Goal: Task Accomplishment & Management: Manage account settings

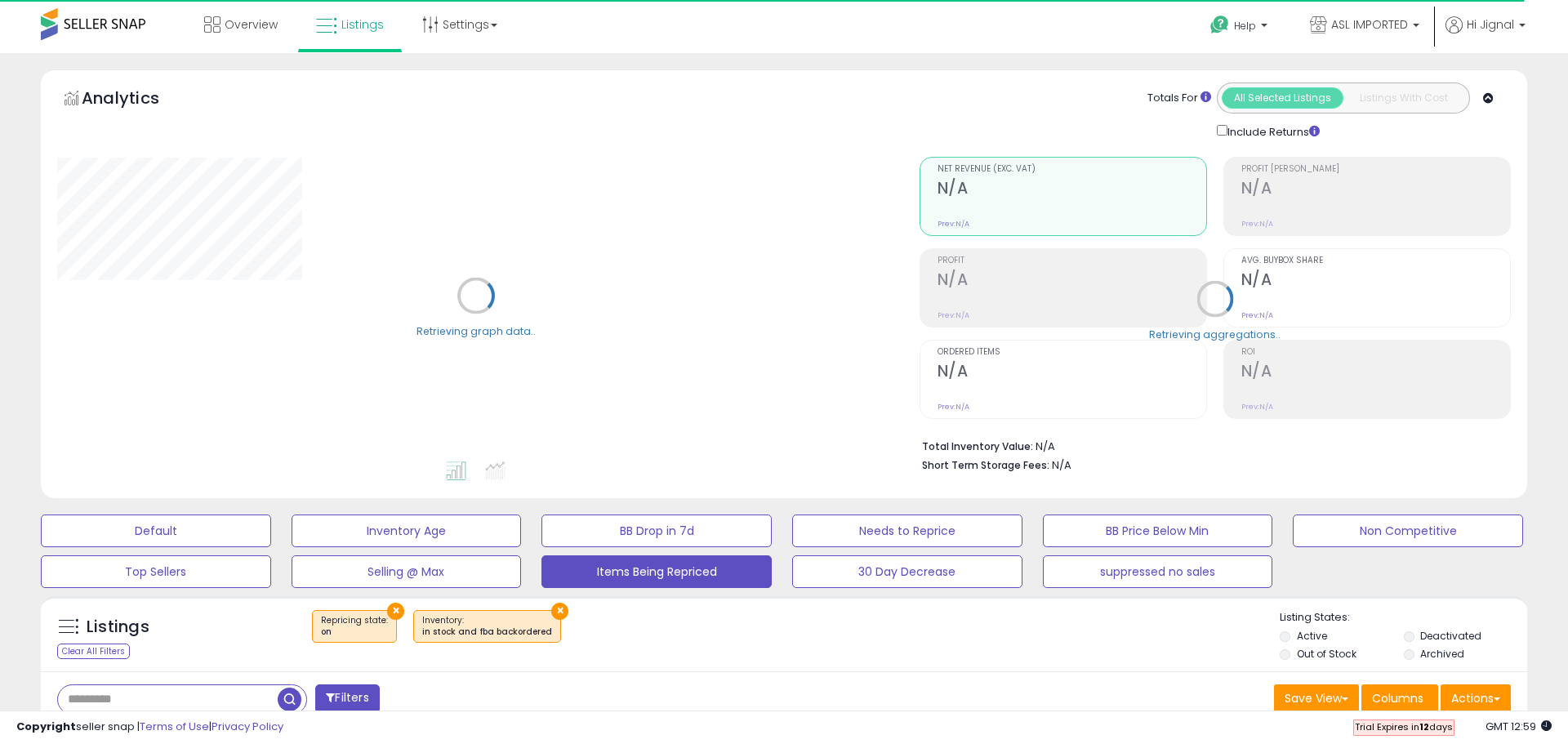
select select "**"
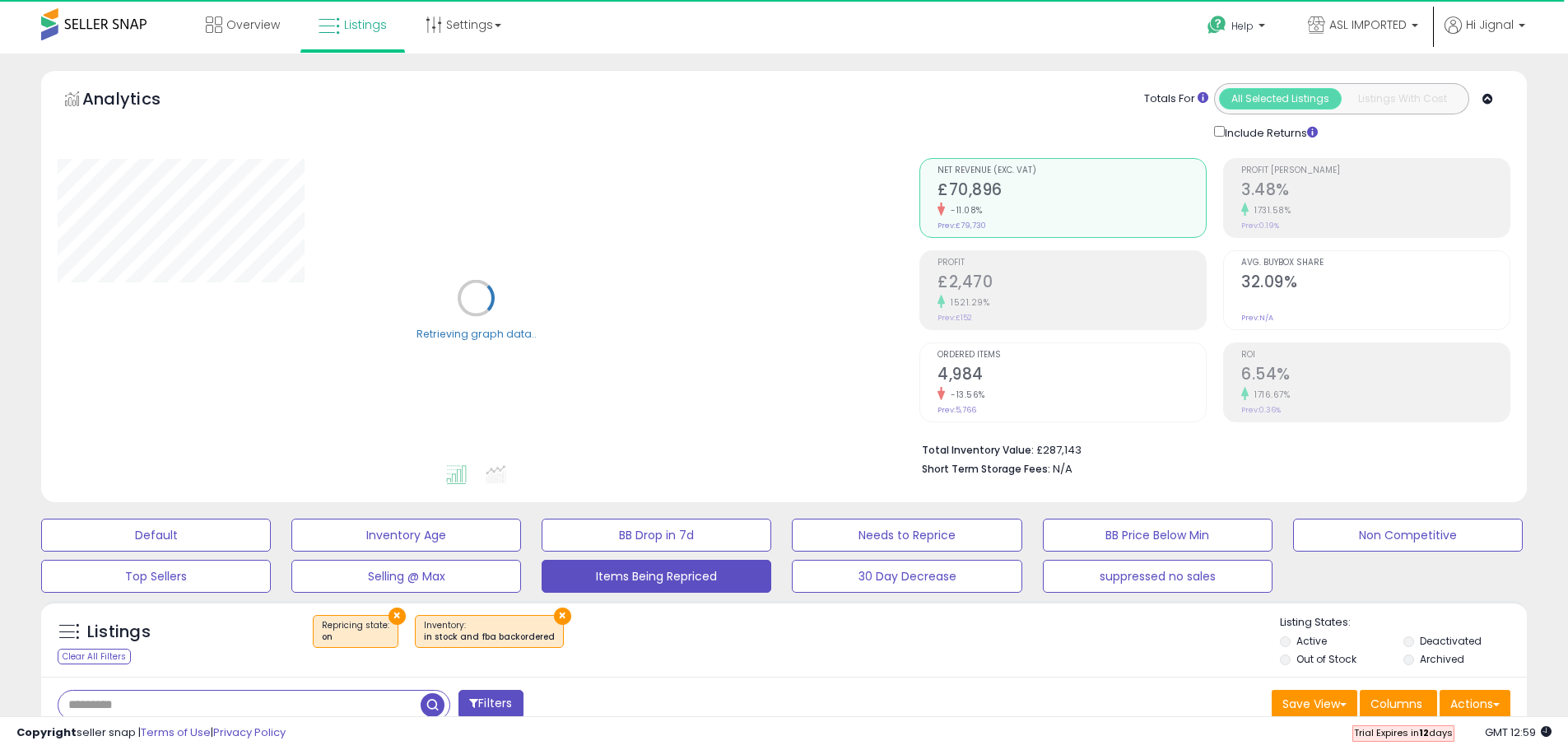
click at [183, 709] on input "text" at bounding box center [239, 705] width 363 height 29
paste input "**********"
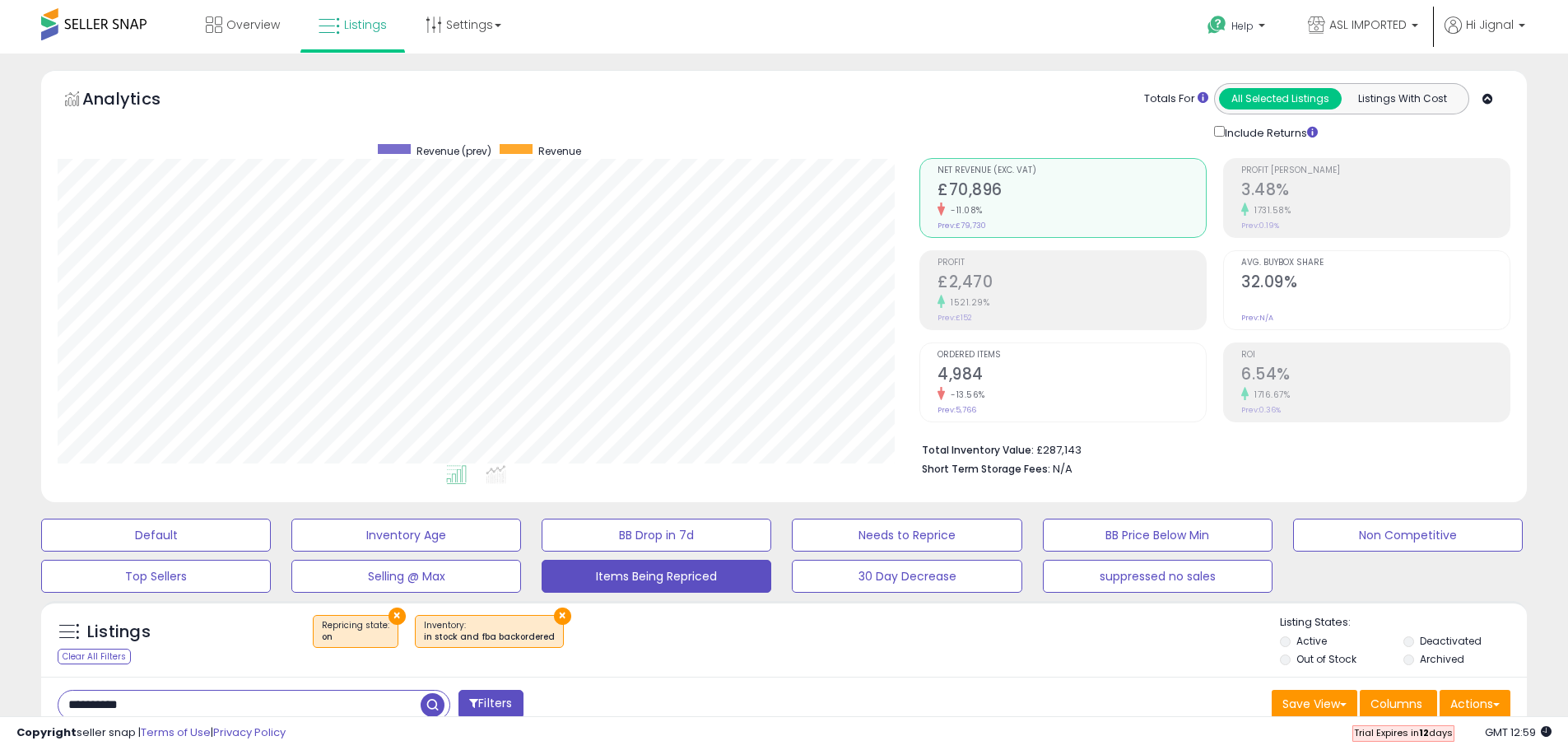
type input "**********"
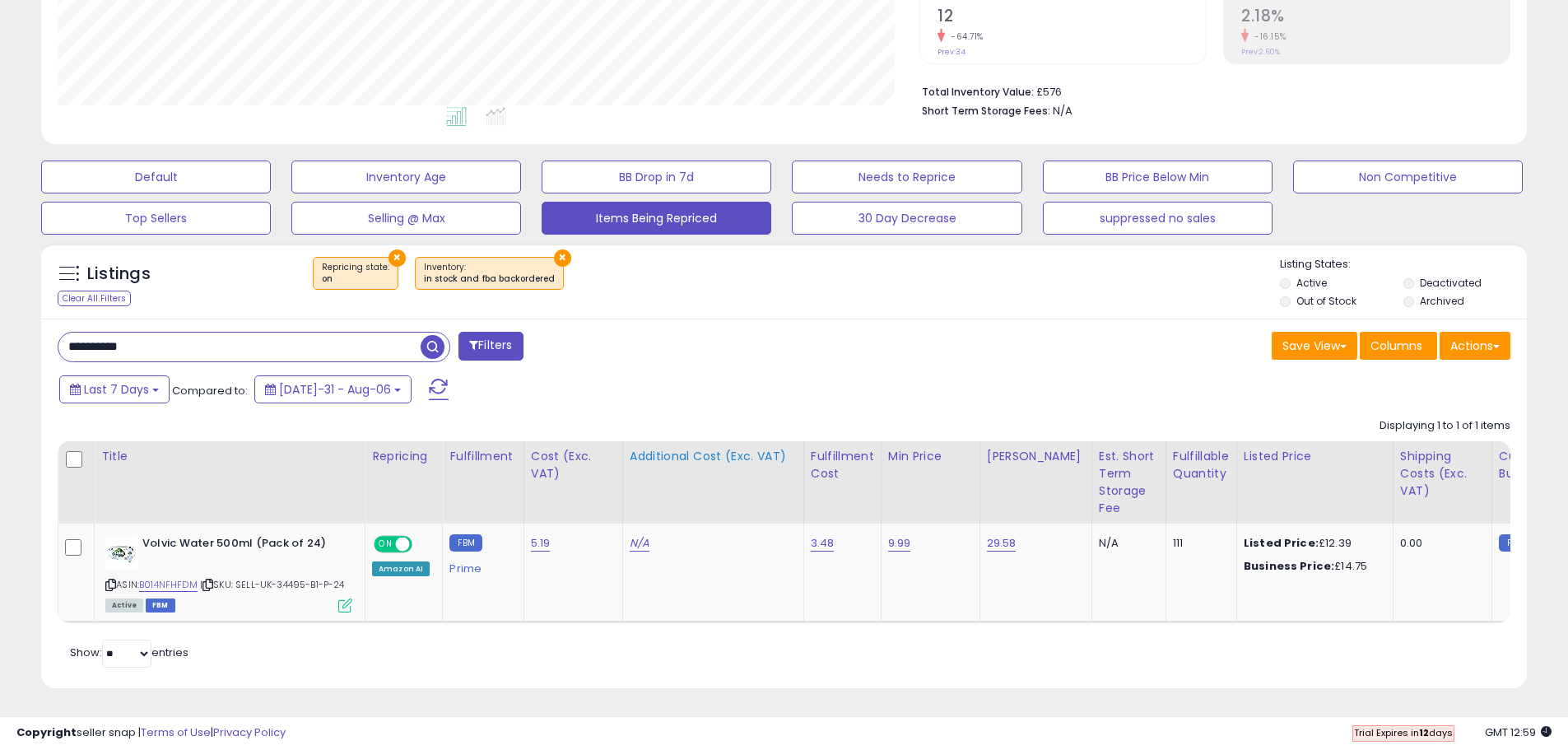
scroll to position [371, 0]
click at [106, 581] on icon at bounding box center [110, 585] width 11 height 9
click at [900, 535] on link "9.99" at bounding box center [899, 543] width 23 height 17
type input "*****"
click button "submit" at bounding box center [940, 501] width 28 height 25
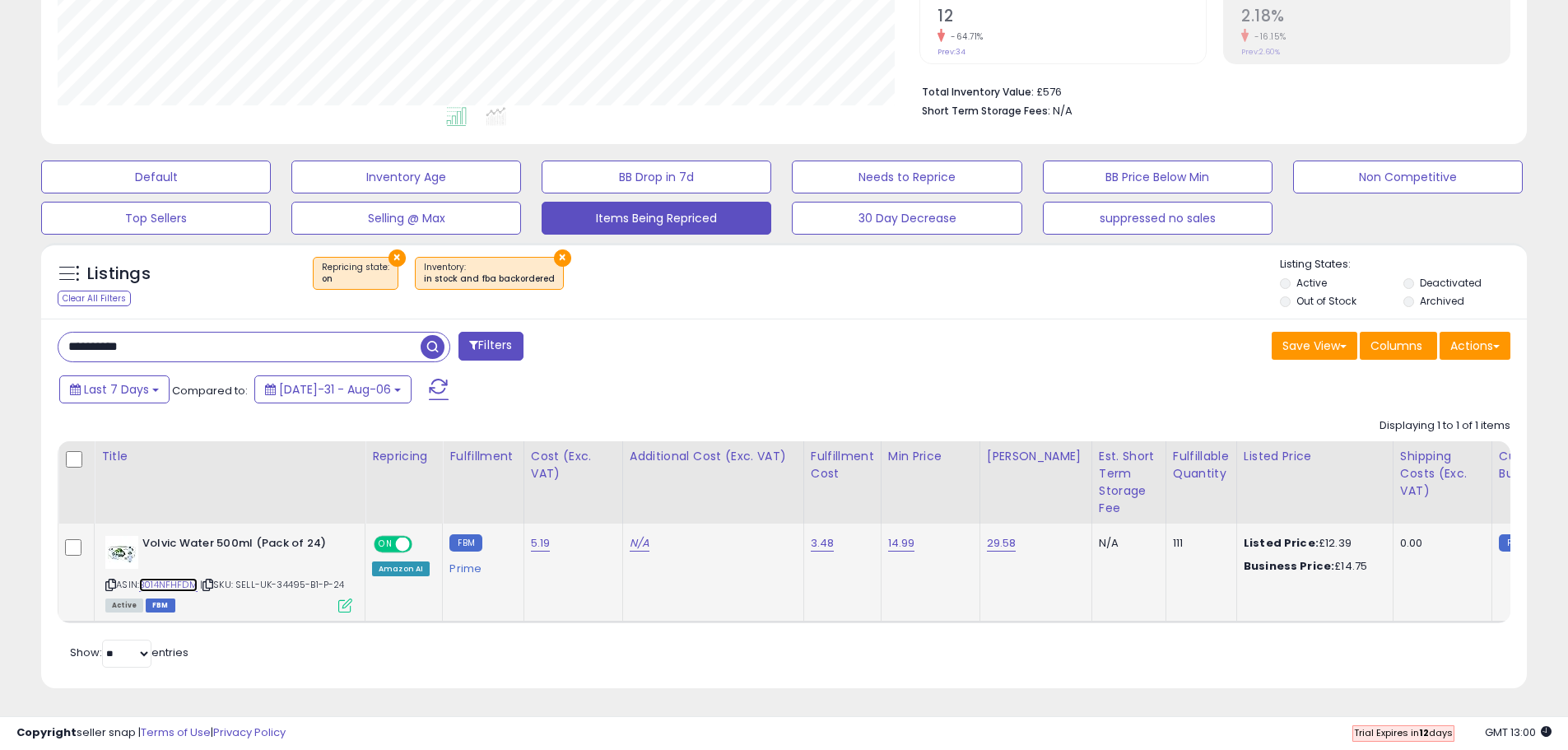
click at [175, 578] on link "B014NFHFDM" at bounding box center [168, 585] width 58 height 14
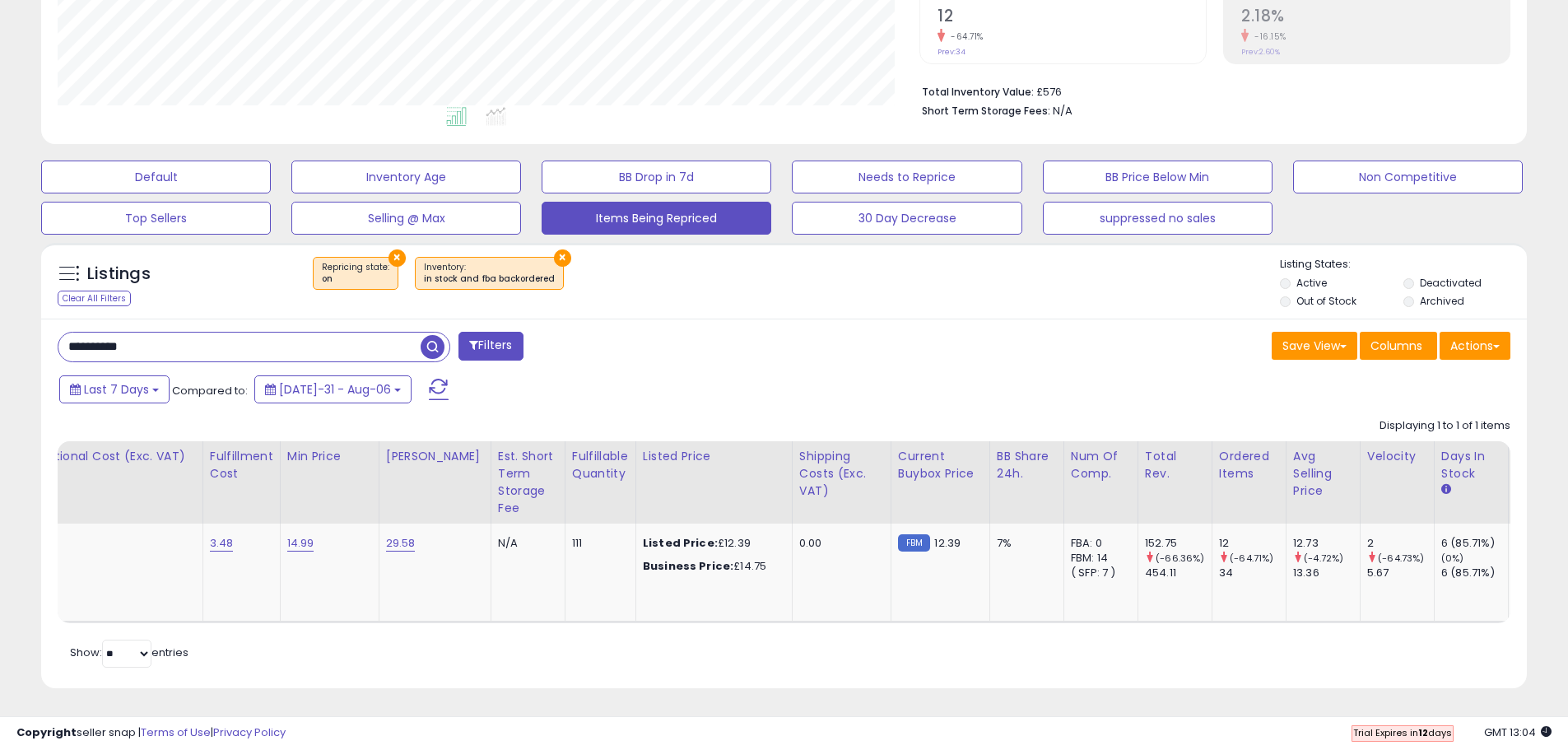
scroll to position [0, 0]
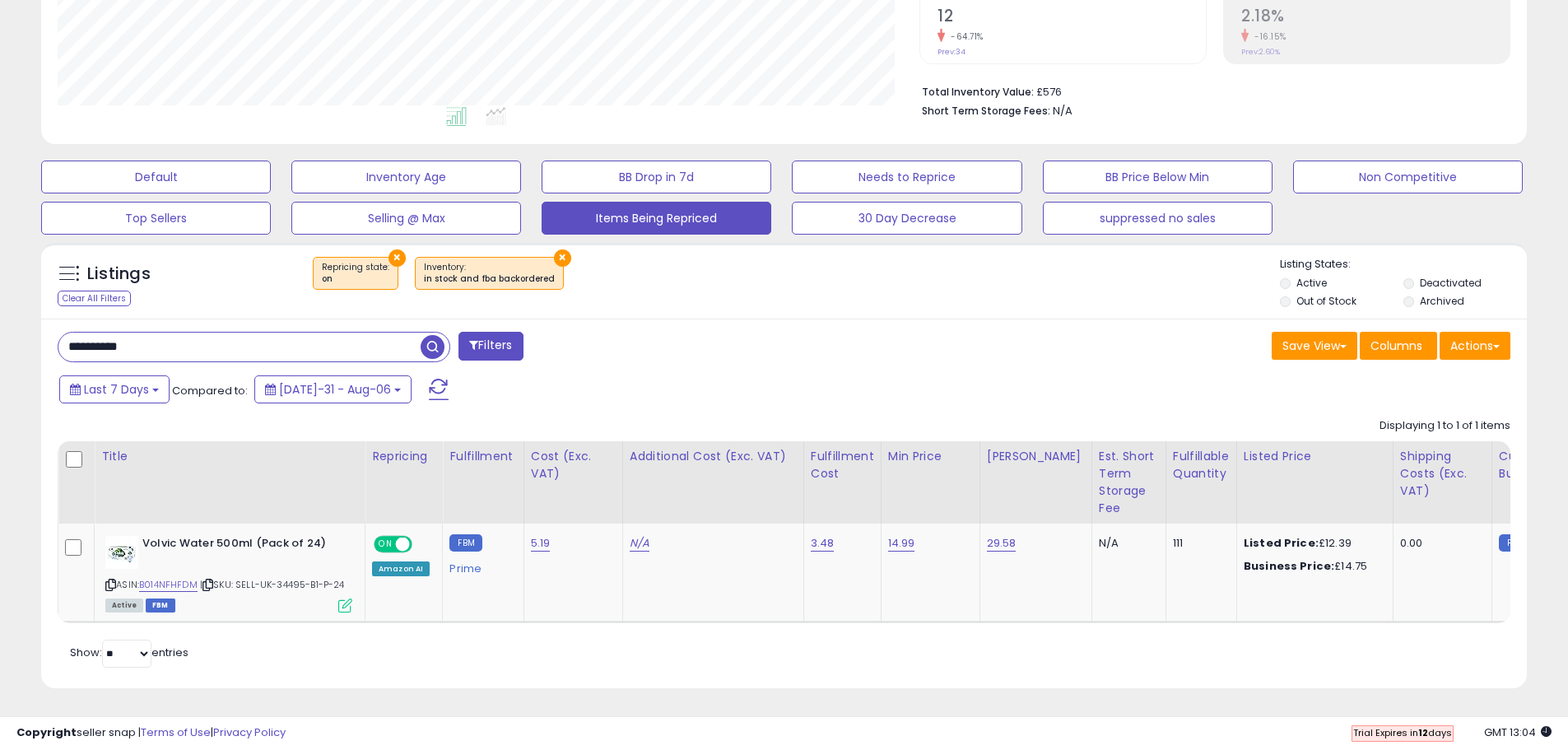
click at [293, 332] on input "**********" at bounding box center [239, 346] width 363 height 29
type input "*"
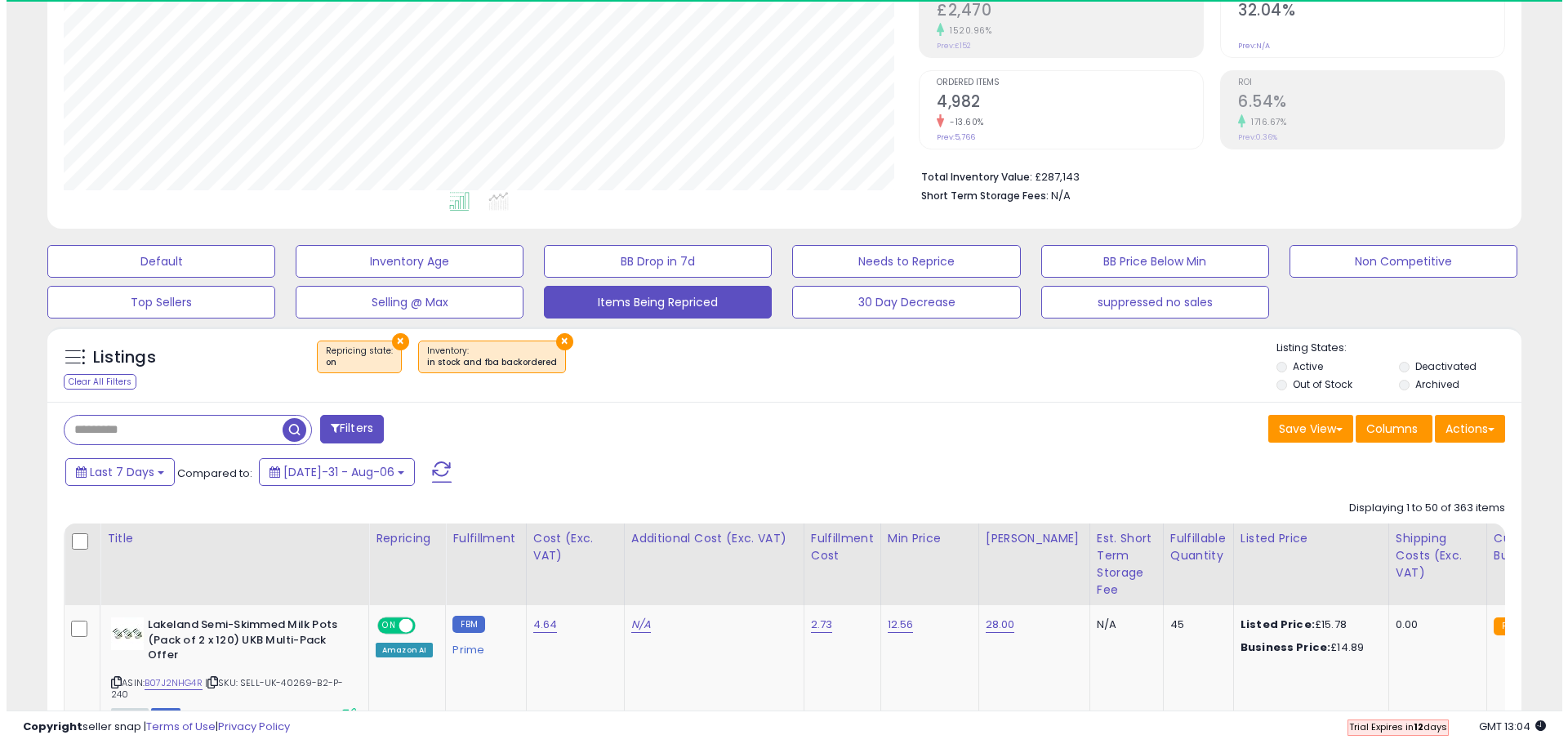
scroll to position [334, 855]
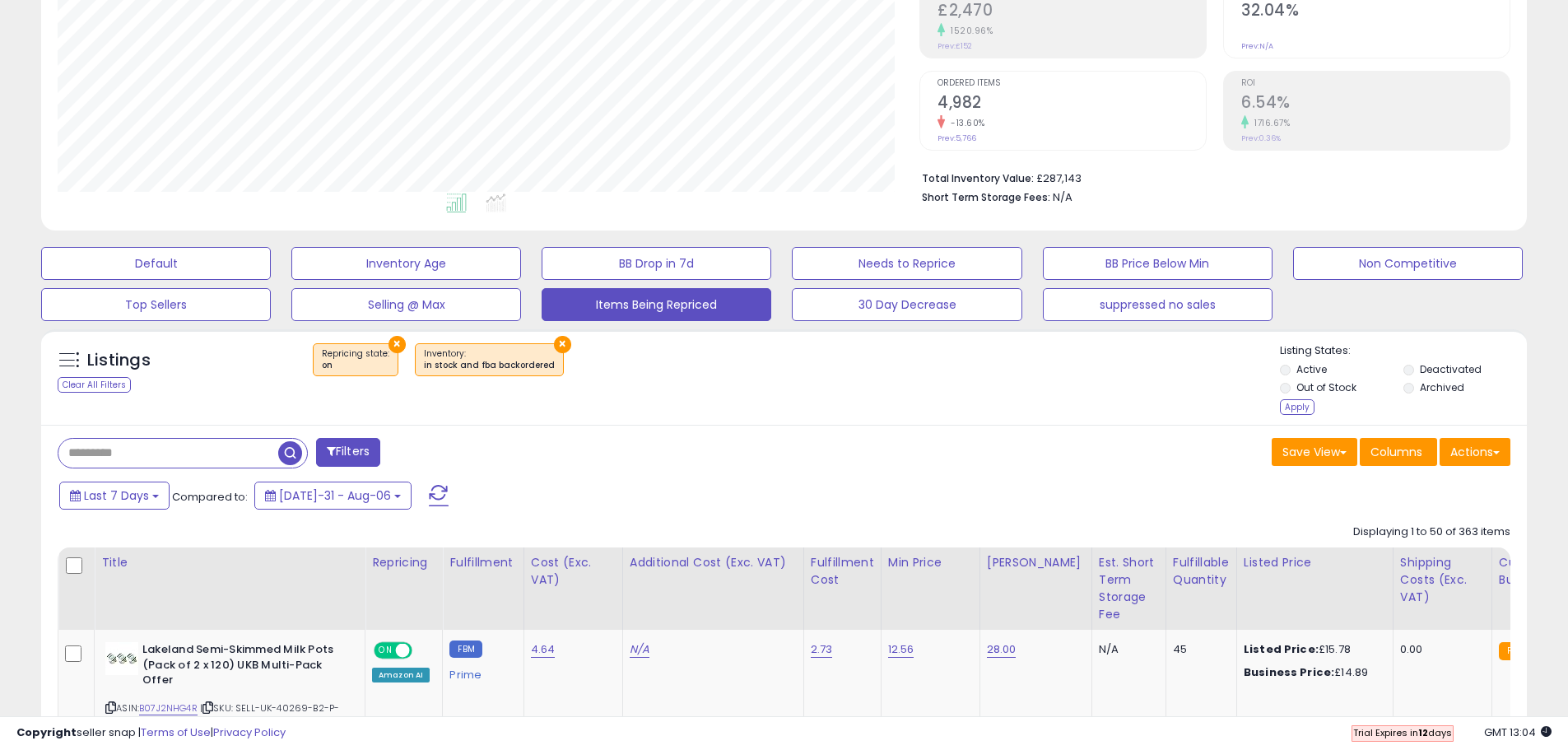
click at [1413, 391] on li "Archived" at bounding box center [1463, 389] width 121 height 18
click at [1311, 389] on label "Out of Stock" at bounding box center [1325, 387] width 60 height 14
click at [1300, 368] on label "Active" at bounding box center [1311, 370] width 30 height 14
click at [1301, 409] on div "Apply" at bounding box center [1297, 407] width 34 height 16
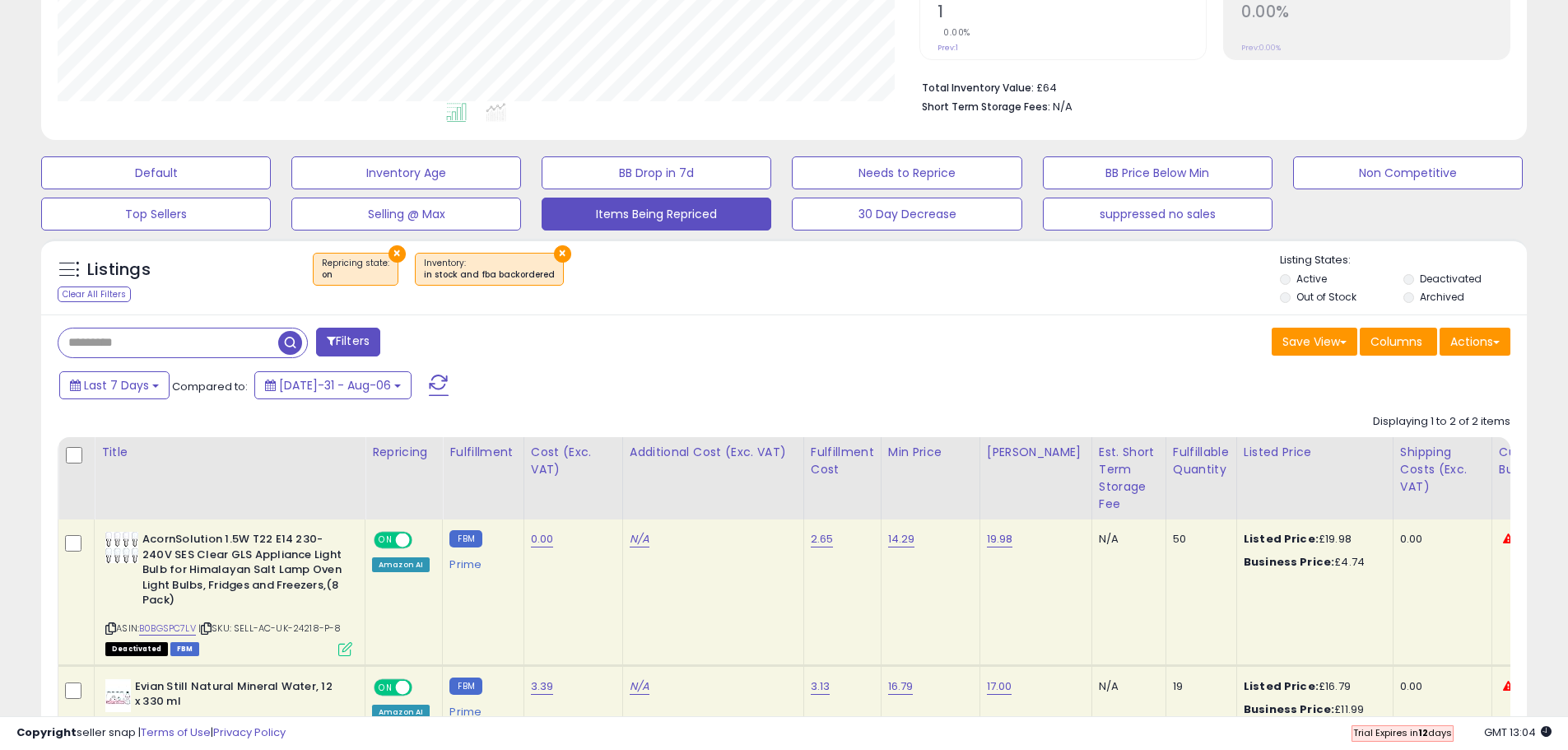
scroll to position [519, 0]
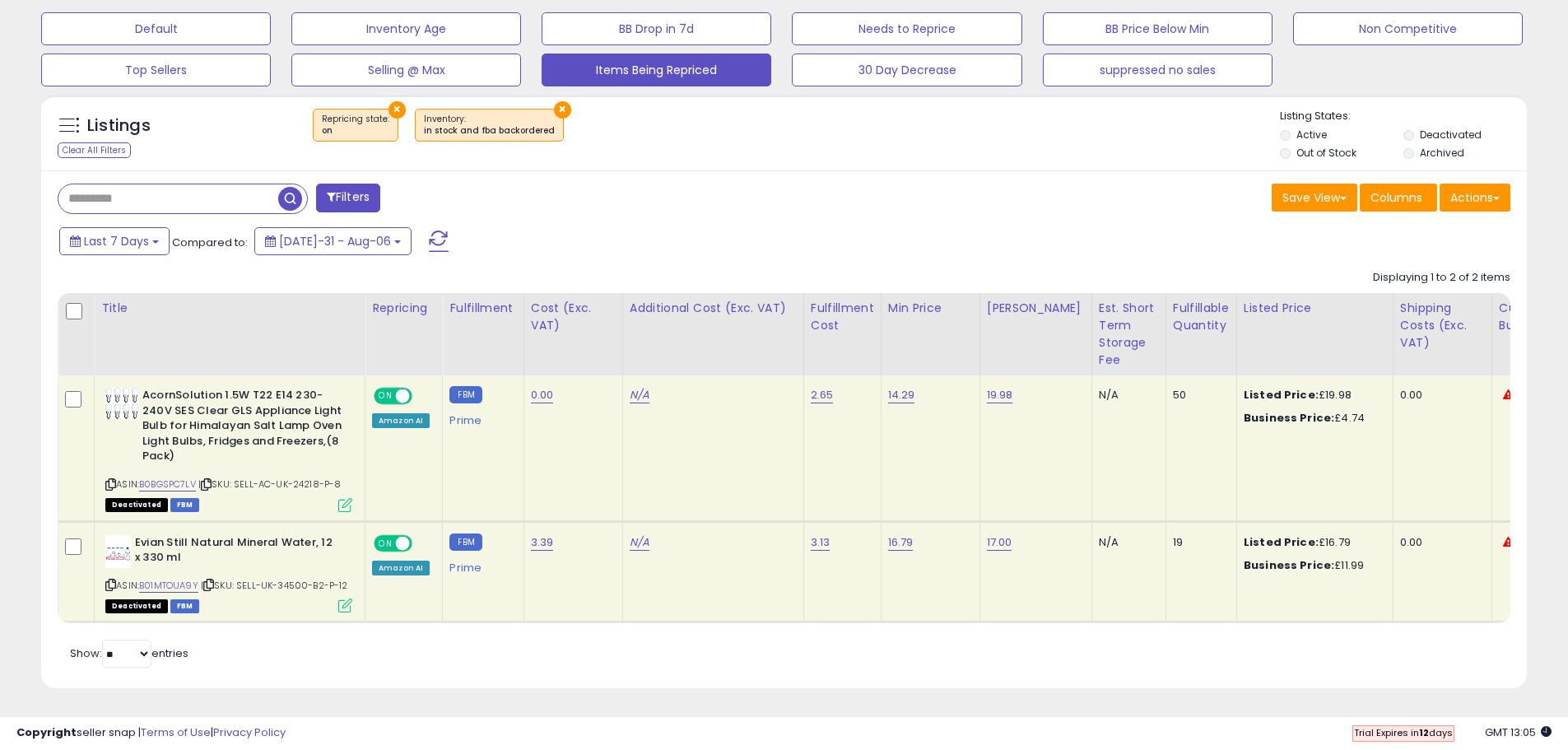
click at [1319, 128] on label "Active" at bounding box center [1311, 135] width 30 height 14
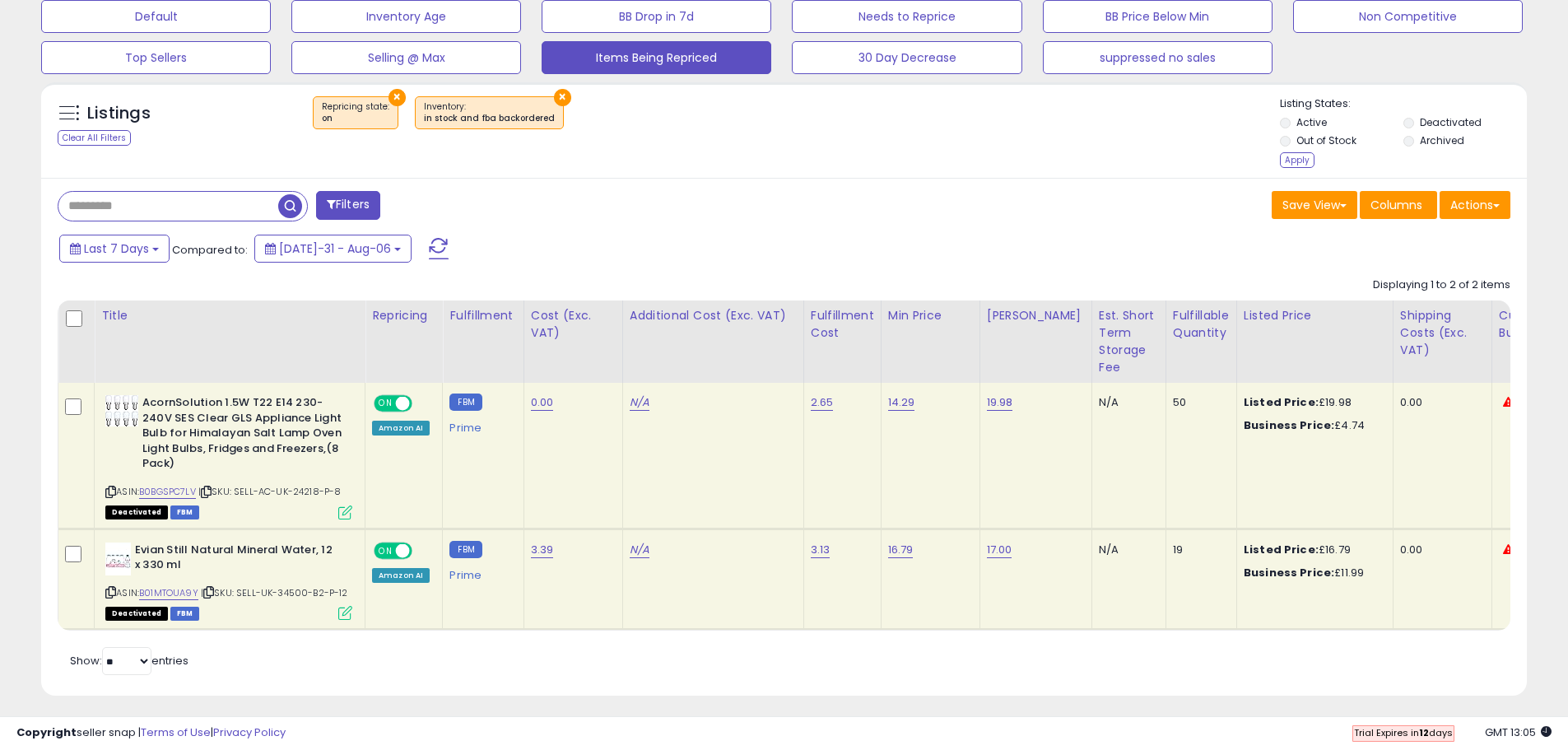
click at [1314, 149] on li "Out of Stock" at bounding box center [1340, 143] width 121 height 18
click at [1313, 142] on label "Out of Stock" at bounding box center [1325, 141] width 60 height 14
click at [1307, 161] on div "Apply" at bounding box center [1297, 160] width 34 height 16
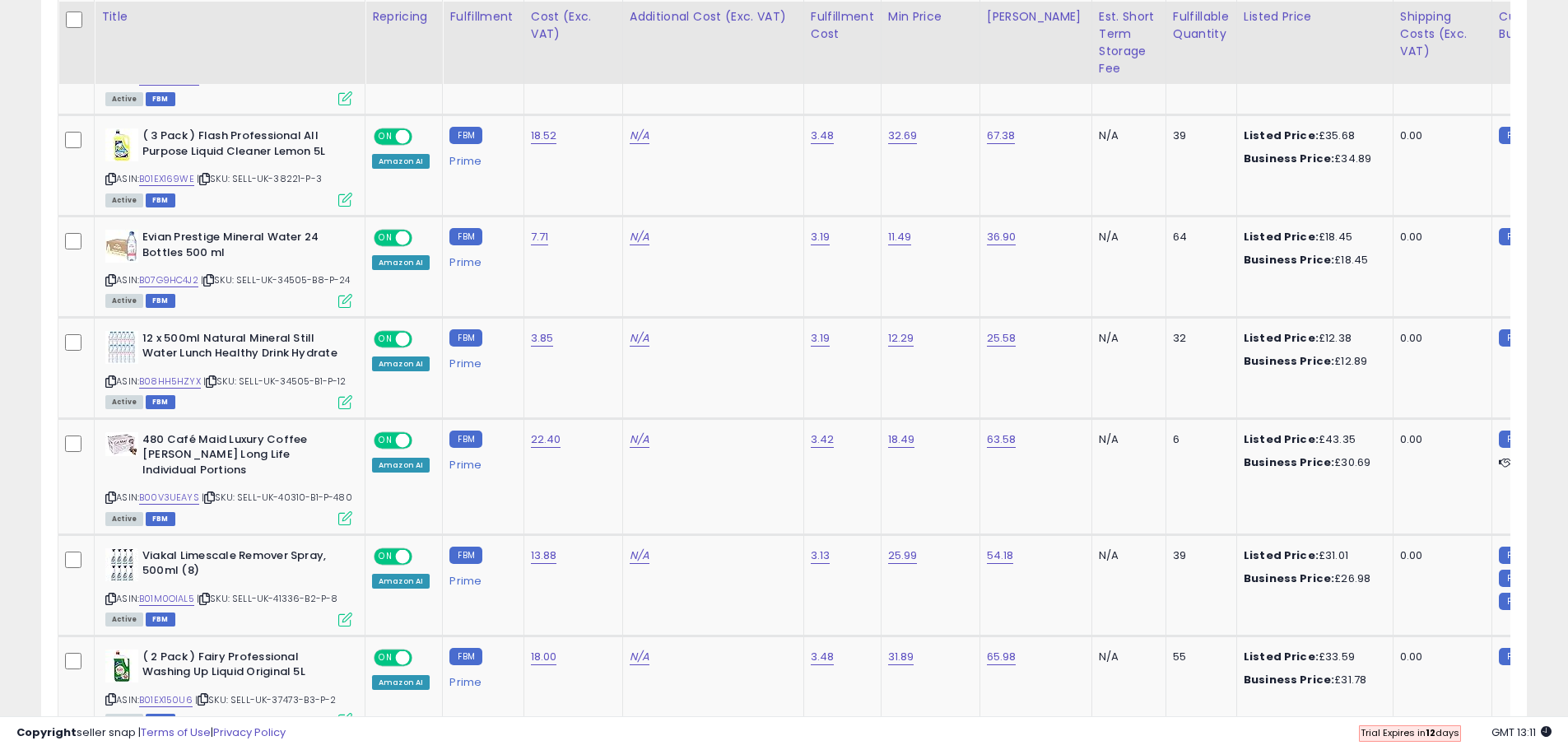
scroll to position [1260, 0]
click at [171, 499] on div "ASIN: B00V3UEAYS | SKU: SELL-UK-40310-B1-P-480 Active FBM" at bounding box center [228, 476] width 247 height 91
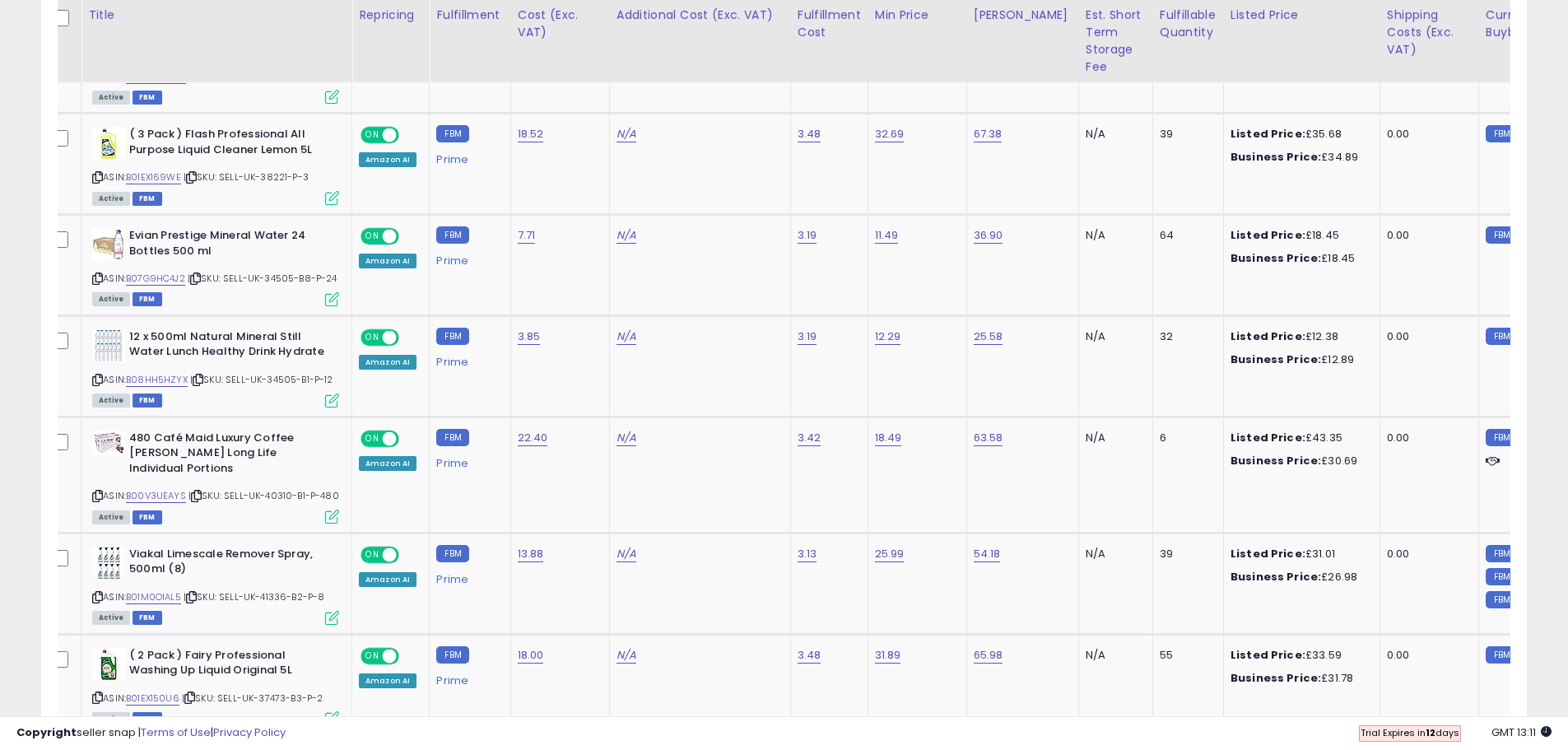
scroll to position [0, 0]
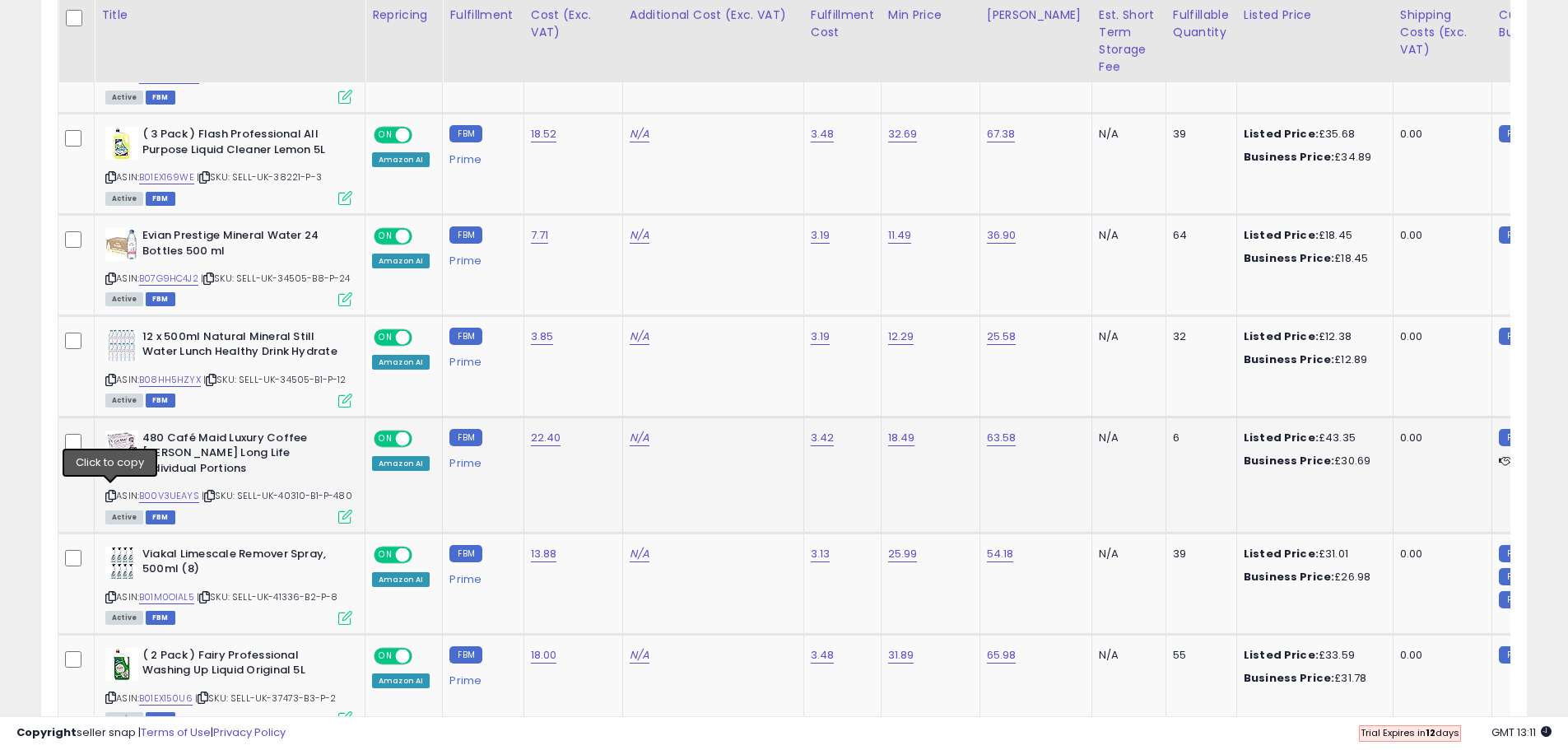
click at [108, 494] on icon at bounding box center [110, 495] width 11 height 9
type input "*****"
click button "submit" at bounding box center [942, 391] width 28 height 25
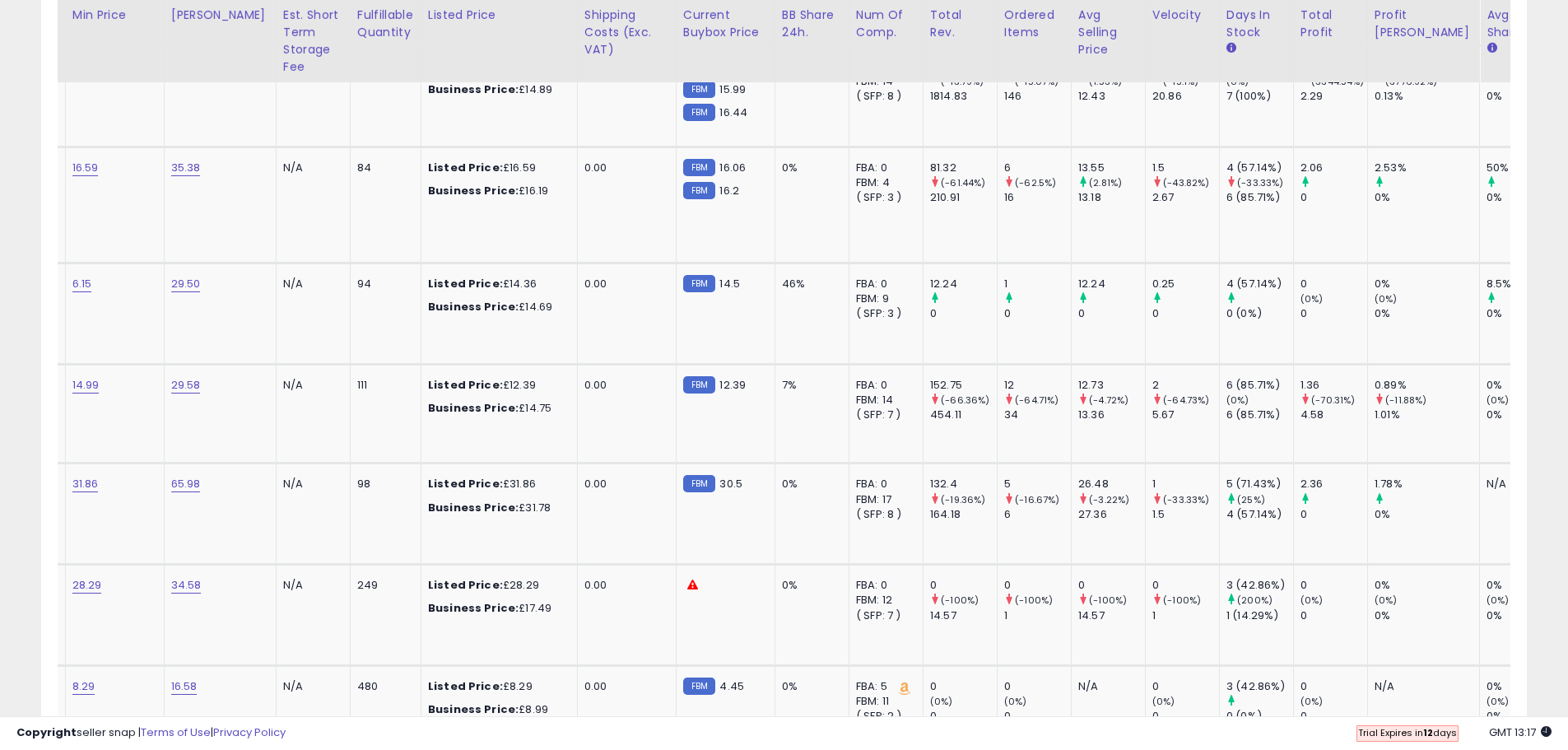
scroll to position [0, 876]
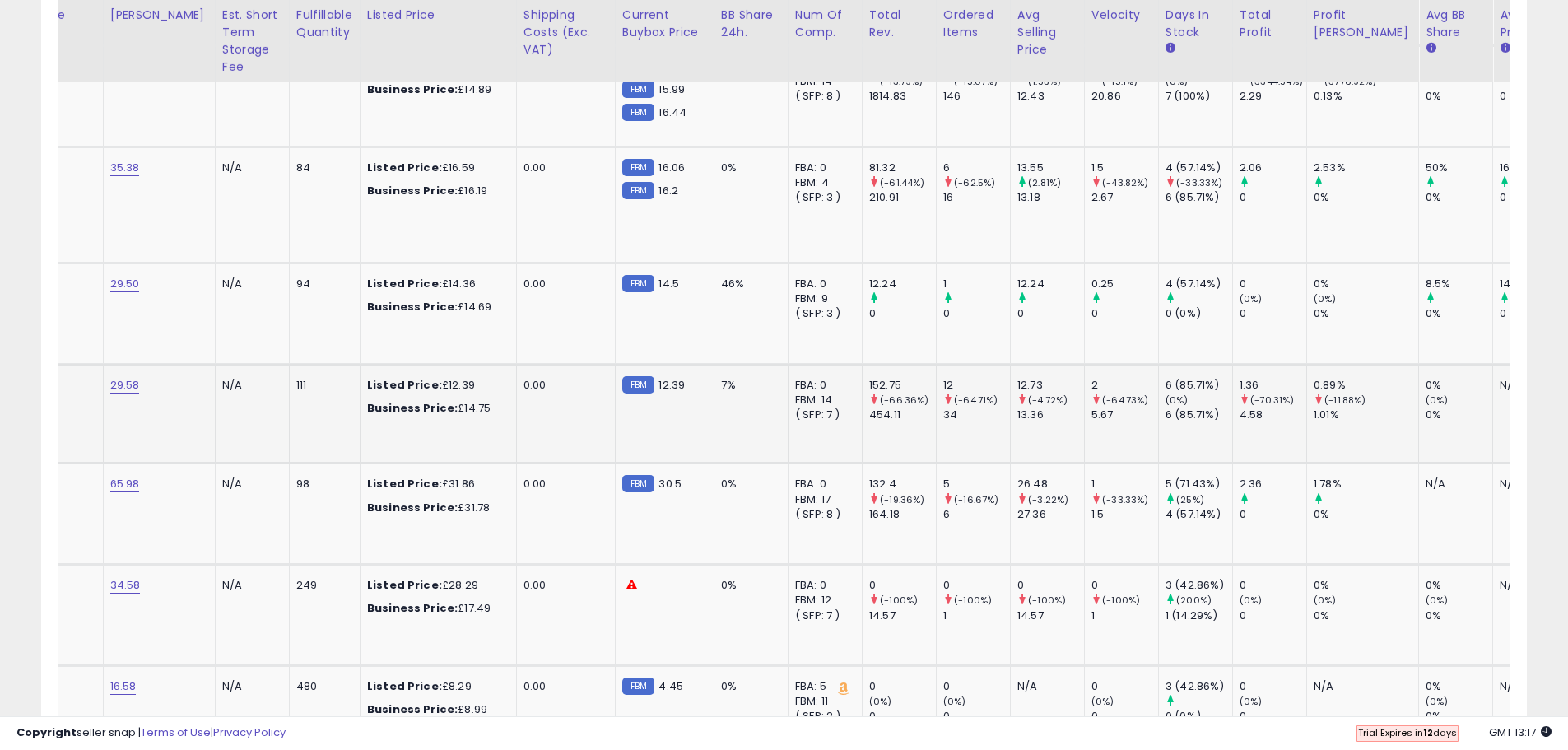
click at [661, 377] on span "12.39" at bounding box center [671, 385] width 27 height 16
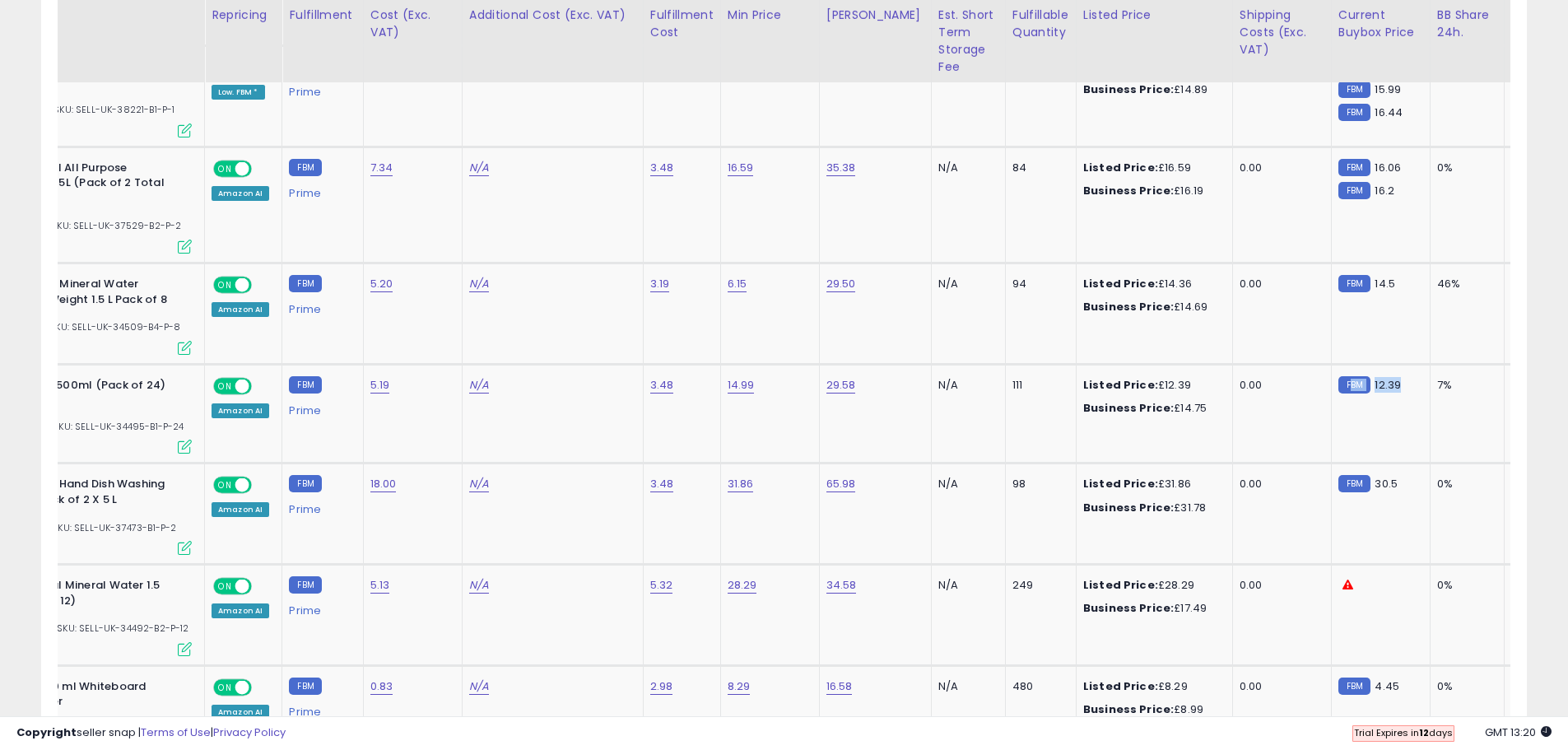
scroll to position [0, 165]
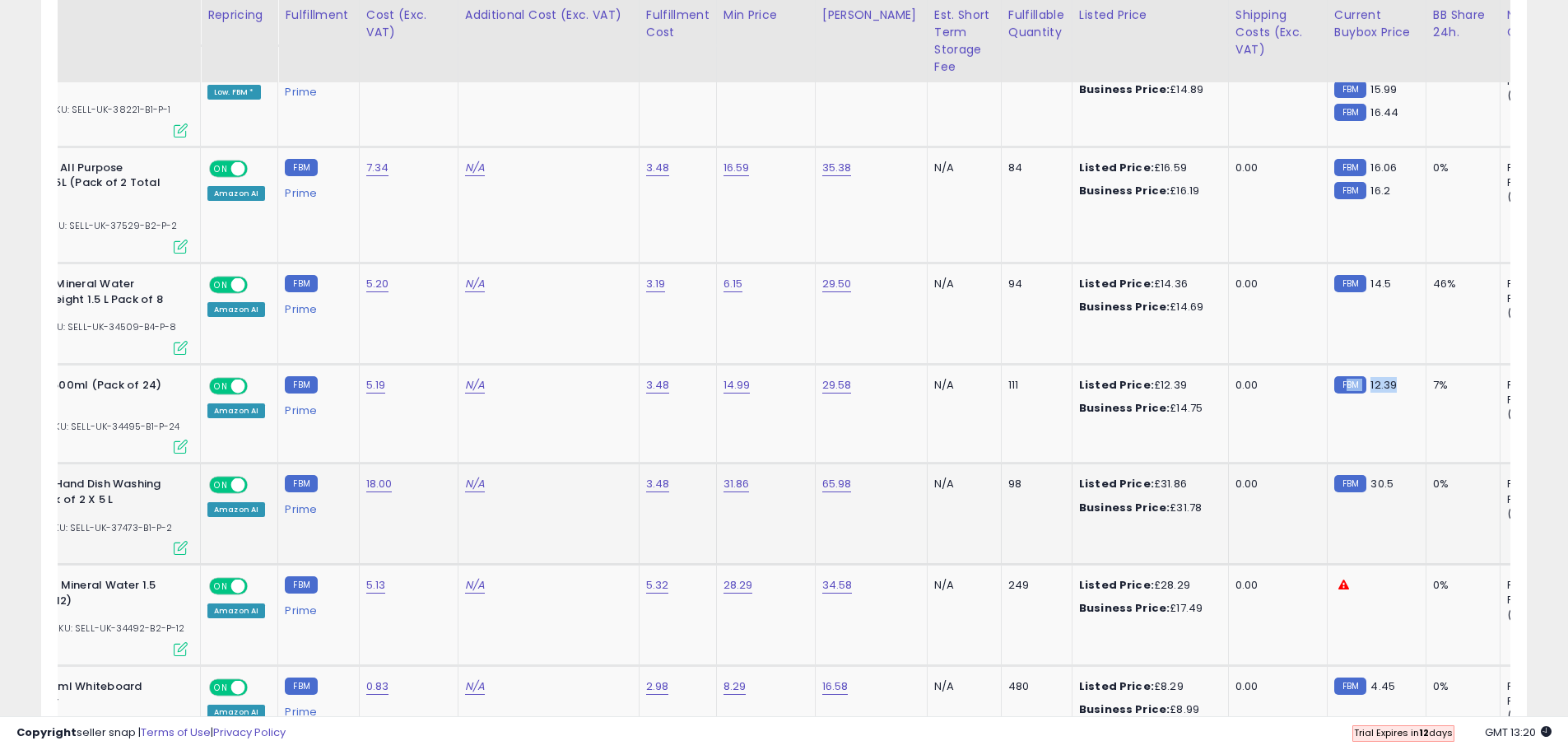
click at [1371, 476] on span "30.5" at bounding box center [1381, 484] width 23 height 16
click at [1153, 276] on div "Listed Price: £14.36" at bounding box center [1147, 283] width 137 height 15
click at [1371, 276] on span "14.5" at bounding box center [1380, 284] width 21 height 16
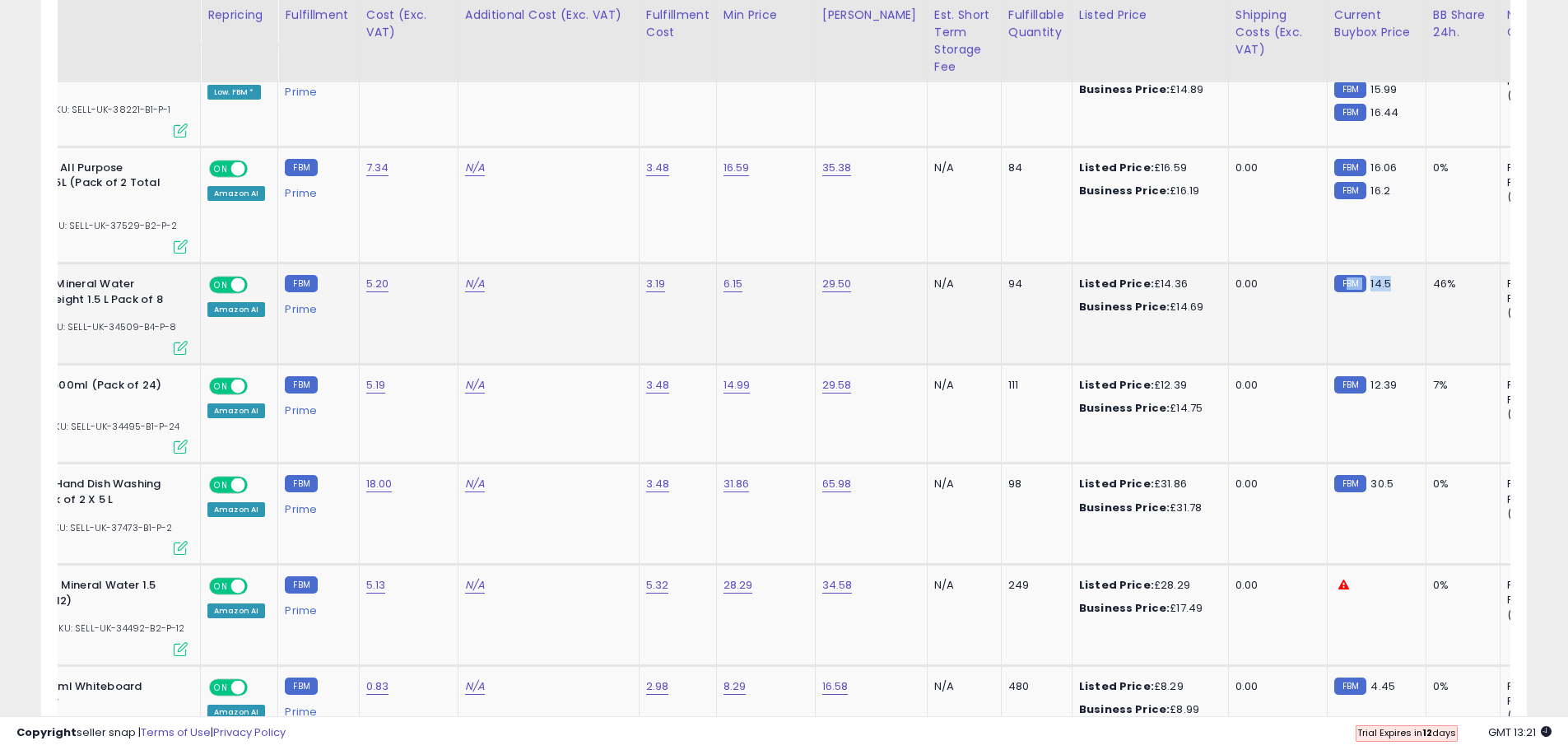
click at [1371, 276] on span "14.5" at bounding box center [1380, 284] width 21 height 16
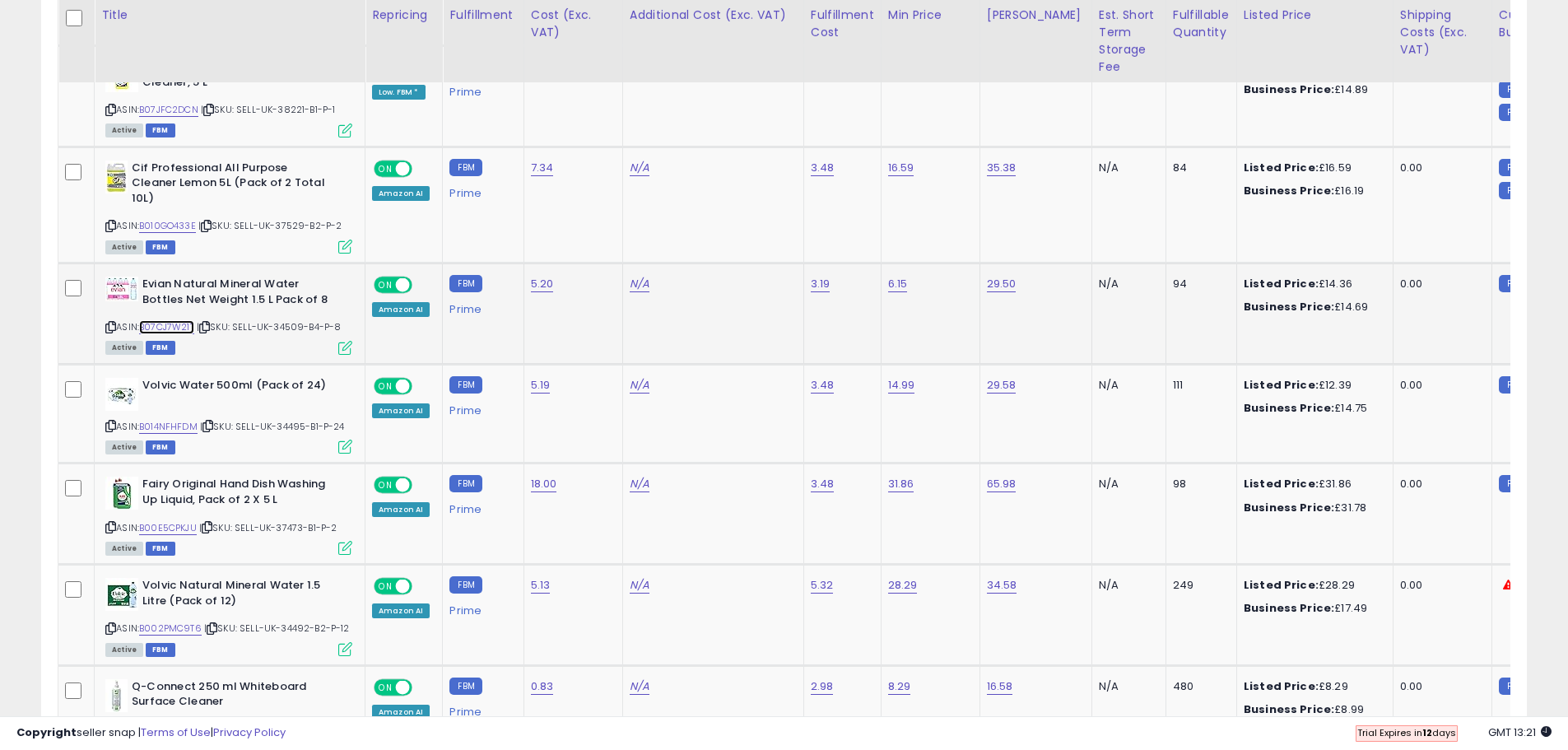
click at [165, 320] on link "B07CJ7W21T" at bounding box center [167, 327] width 55 height 14
